Goal: Navigation & Orientation: Find specific page/section

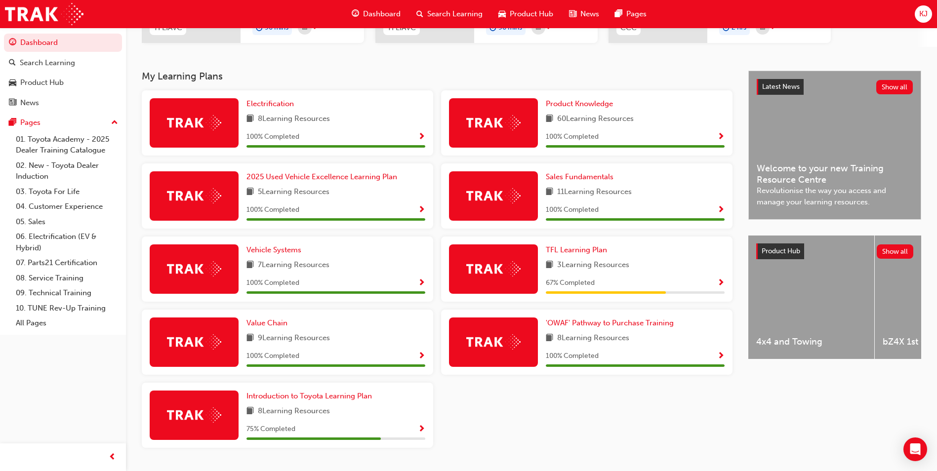
scroll to position [198, 0]
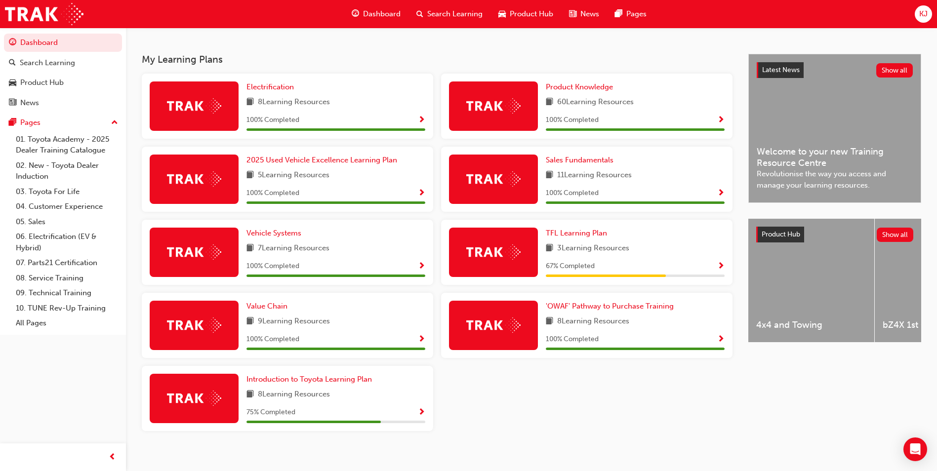
click at [420, 413] on span "Show Progress" at bounding box center [421, 413] width 7 height 9
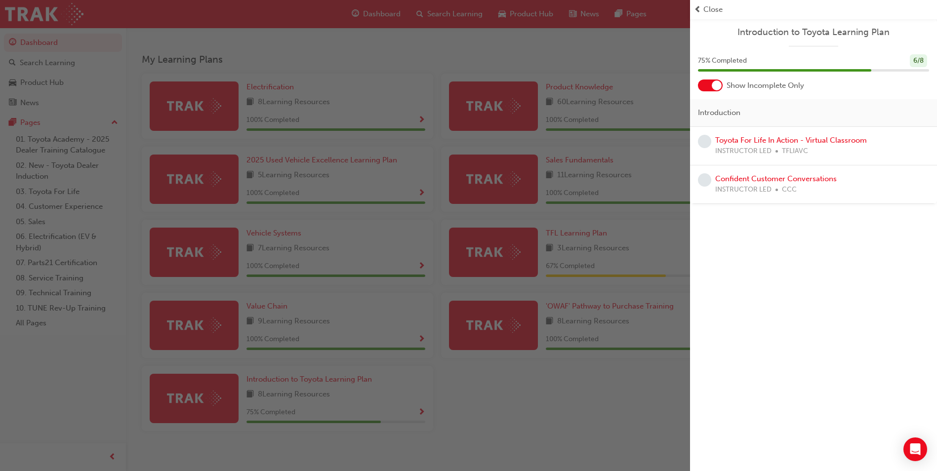
click at [590, 334] on div "button" at bounding box center [345, 235] width 690 height 471
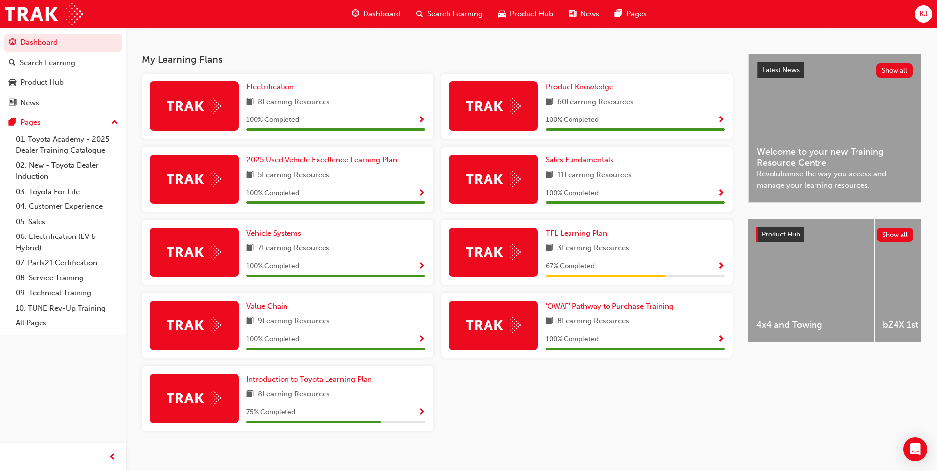
click at [722, 266] on span "Show Progress" at bounding box center [720, 266] width 7 height 9
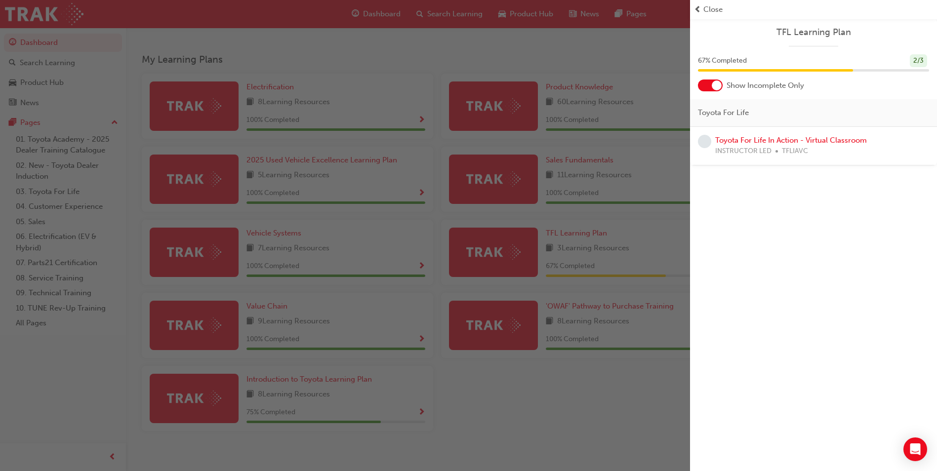
click at [641, 274] on div "button" at bounding box center [345, 235] width 690 height 471
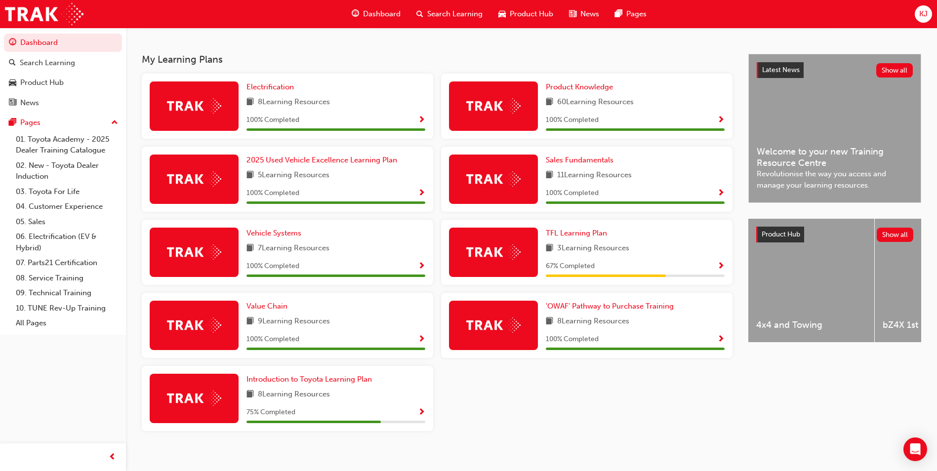
click at [721, 265] on span "Show Progress" at bounding box center [720, 266] width 7 height 9
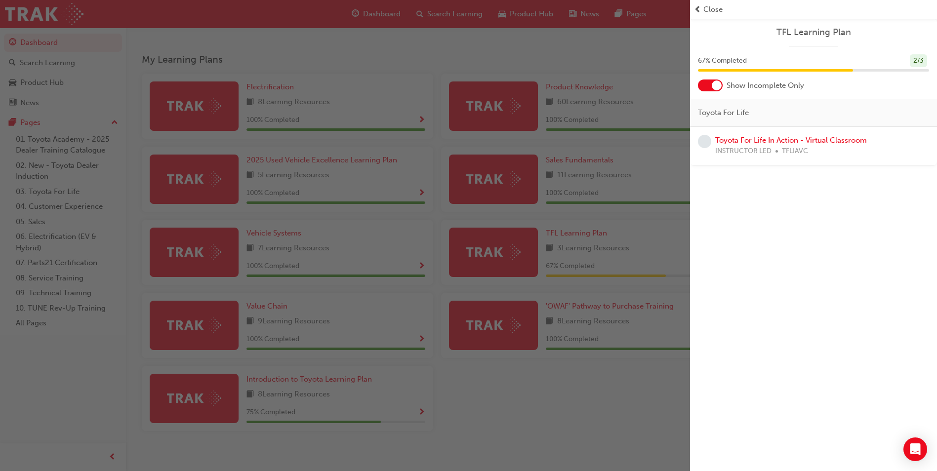
click at [719, 85] on div at bounding box center [717, 86] width 10 height 10
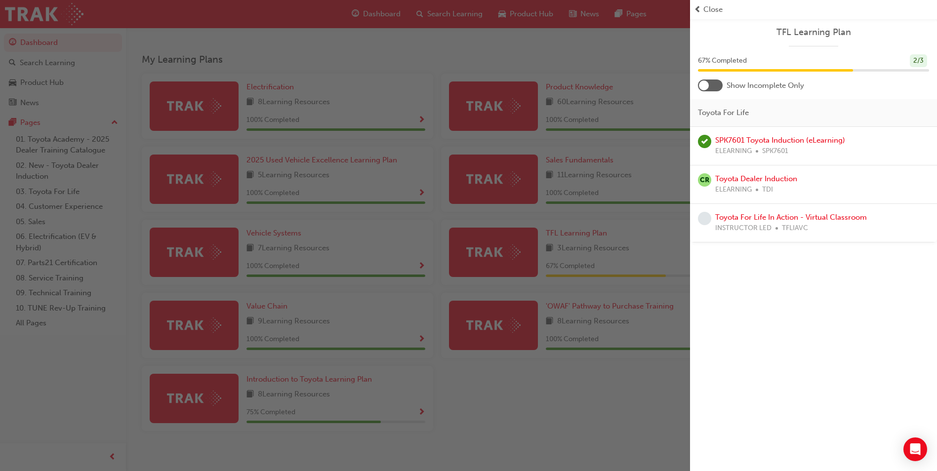
click at [719, 85] on div at bounding box center [710, 86] width 25 height 12
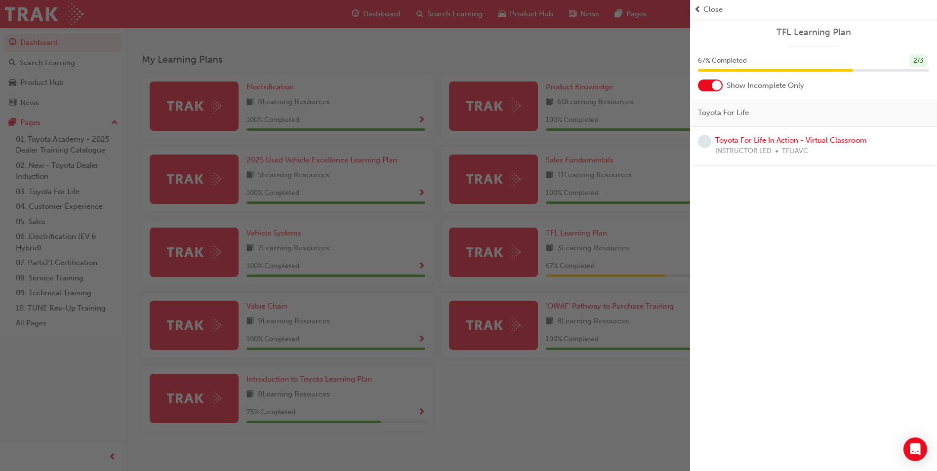
click at [609, 89] on div "button" at bounding box center [345, 235] width 690 height 471
